Goal: Information Seeking & Learning: Find specific fact

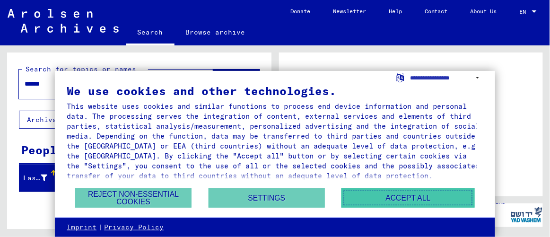
click at [405, 194] on button "Accept all" at bounding box center [408, 197] width 133 height 19
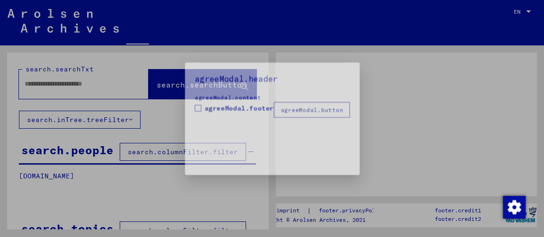
type input "******"
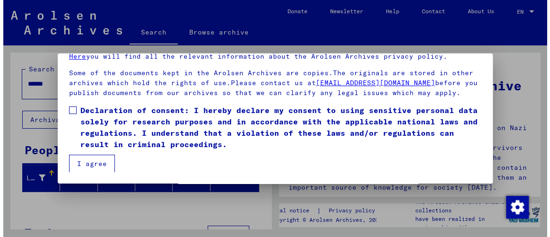
scroll to position [134, 0]
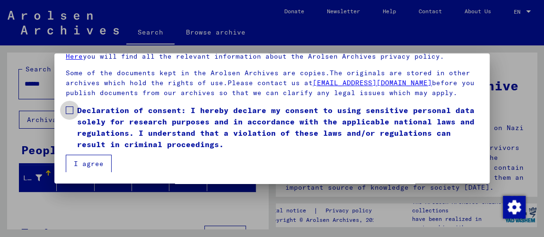
click at [69, 106] on span at bounding box center [70, 110] width 8 height 8
click at [88, 162] on button "I agree" at bounding box center [89, 164] width 46 height 18
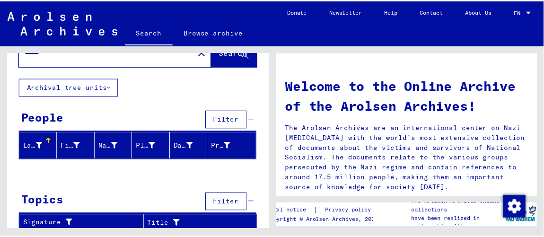
scroll to position [0, 0]
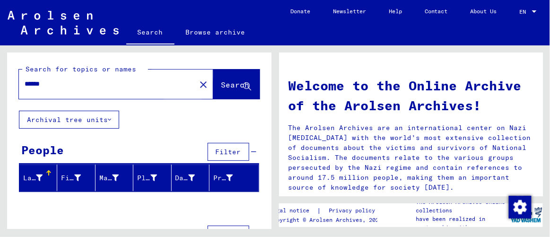
click at [221, 84] on span "Search" at bounding box center [235, 84] width 28 height 9
click at [244, 84] on icon at bounding box center [248, 87] width 8 height 8
click at [111, 116] on icon at bounding box center [109, 119] width 3 height 7
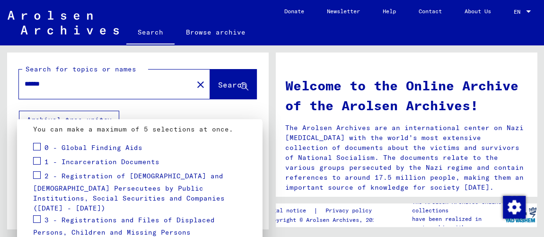
scroll to position [104, 0]
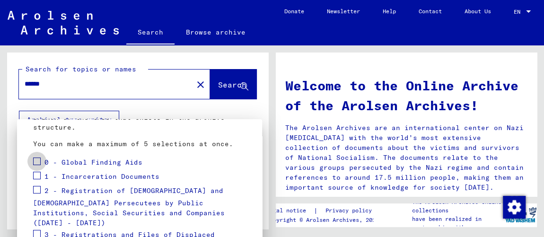
click at [36, 165] on span at bounding box center [37, 162] width 8 height 8
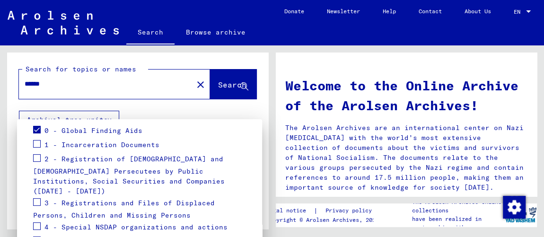
scroll to position [140, 0]
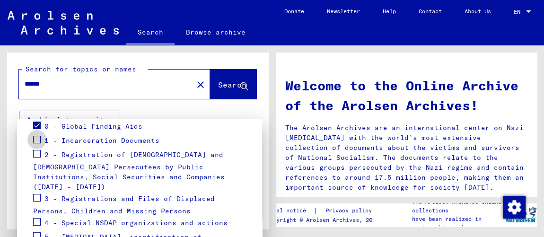
click at [35, 143] on span at bounding box center [37, 140] width 8 height 8
click at [40, 158] on span at bounding box center [37, 154] width 8 height 8
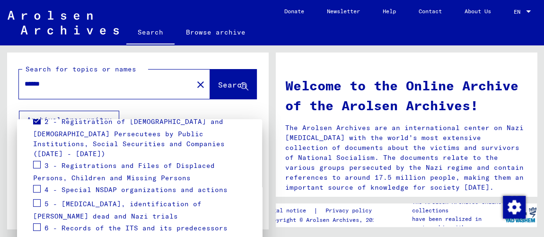
scroll to position [173, 0]
click at [34, 167] on span at bounding box center [37, 164] width 8 height 8
click at [36, 192] on span at bounding box center [37, 188] width 8 height 8
click at [40, 211] on mat-checkbox at bounding box center [37, 204] width 8 height 14
click at [37, 206] on span at bounding box center [37, 203] width 8 height 8
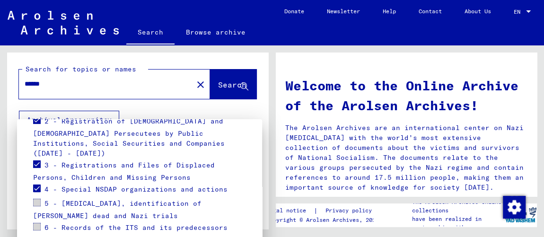
click at [38, 230] on span at bounding box center [37, 227] width 8 height 8
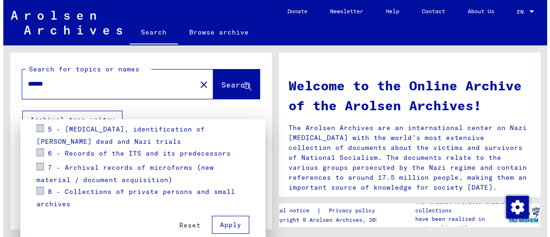
scroll to position [256, 0]
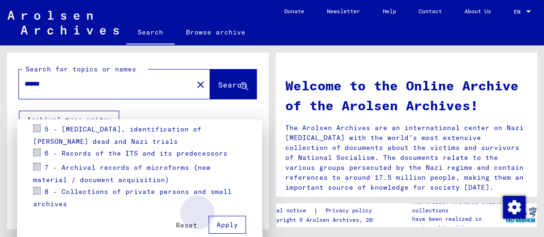
click at [219, 217] on button "Apply" at bounding box center [227, 225] width 37 height 18
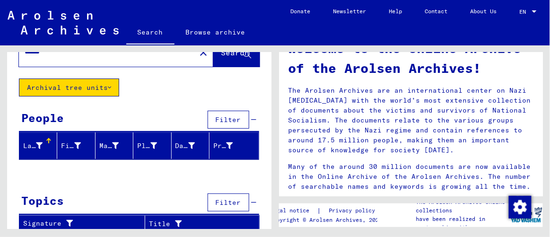
scroll to position [0, 0]
